Goal: Task Accomplishment & Management: Manage account settings

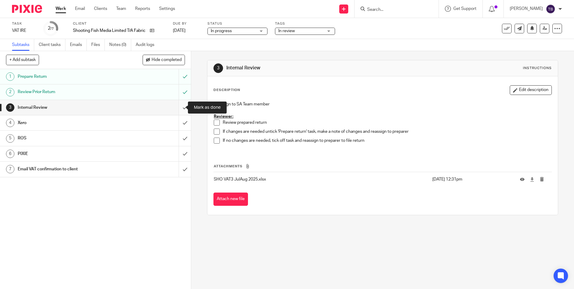
click at [179, 109] on input "submit" at bounding box center [95, 107] width 191 height 15
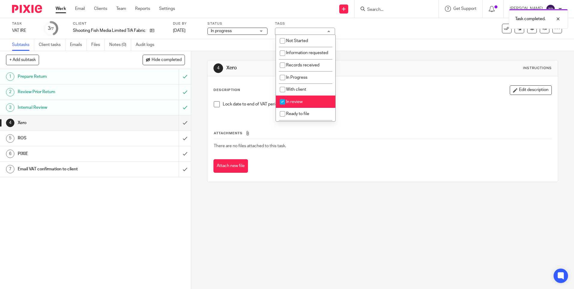
click at [308, 103] on li "In review" at bounding box center [305, 101] width 59 height 12
checkbox input "false"
click at [296, 117] on li "Ready to file" at bounding box center [305, 114] width 59 height 12
checkbox input "true"
click at [380, 120] on div "Attachments There are no files attached to this task. Attach new file" at bounding box center [382, 145] width 338 height 55
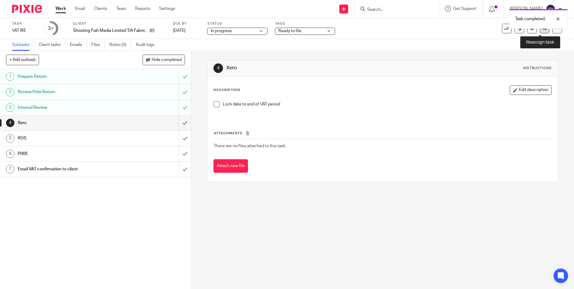
click at [541, 31] on link at bounding box center [544, 29] width 10 height 10
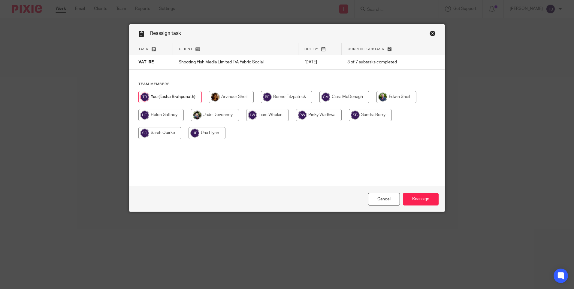
click at [321, 116] on input "radio" at bounding box center [319, 115] width 46 height 12
radio input "true"
click at [424, 204] on input "Reassign" at bounding box center [421, 199] width 36 height 13
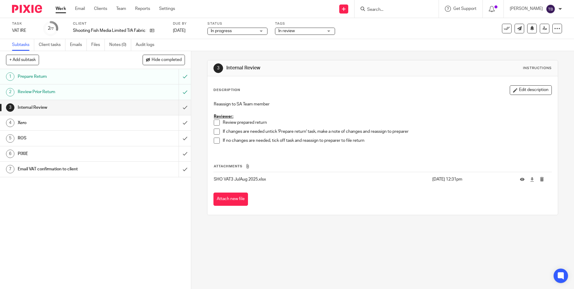
click at [61, 11] on link "Work" at bounding box center [61, 9] width 11 height 6
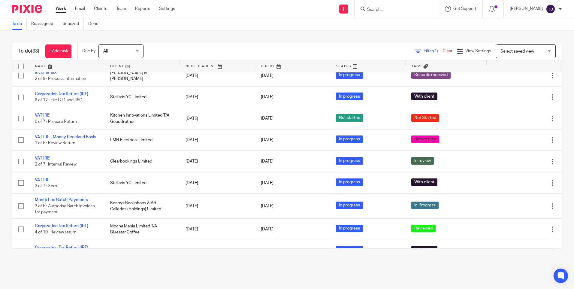
scroll to position [120, 0]
